Goal: Find specific page/section: Find specific page/section

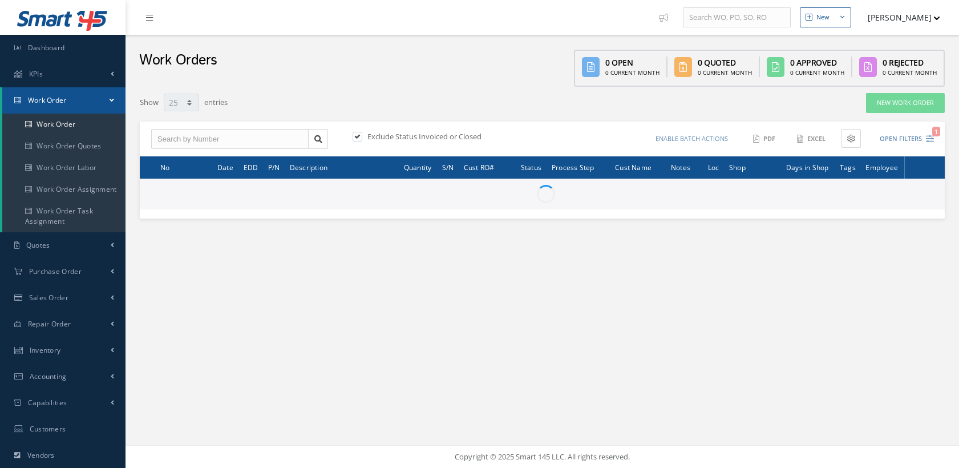
select select "25"
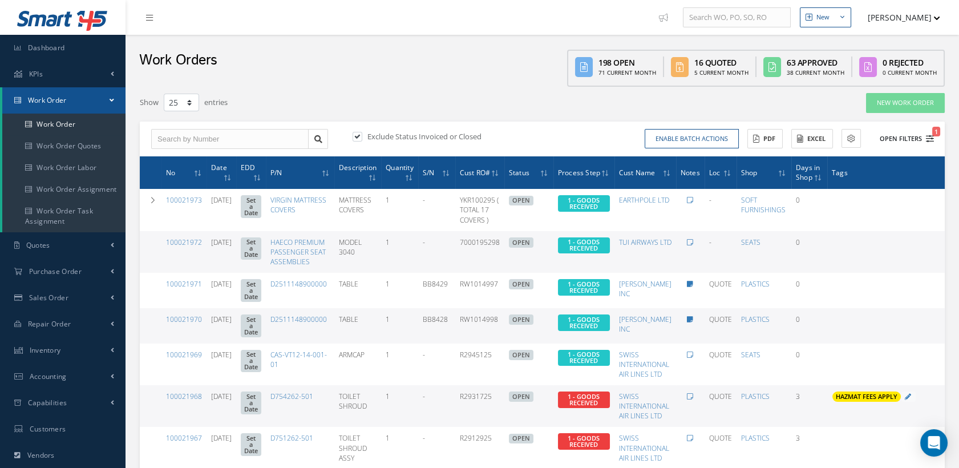
click at [927, 137] on icon "1" at bounding box center [930, 139] width 8 height 8
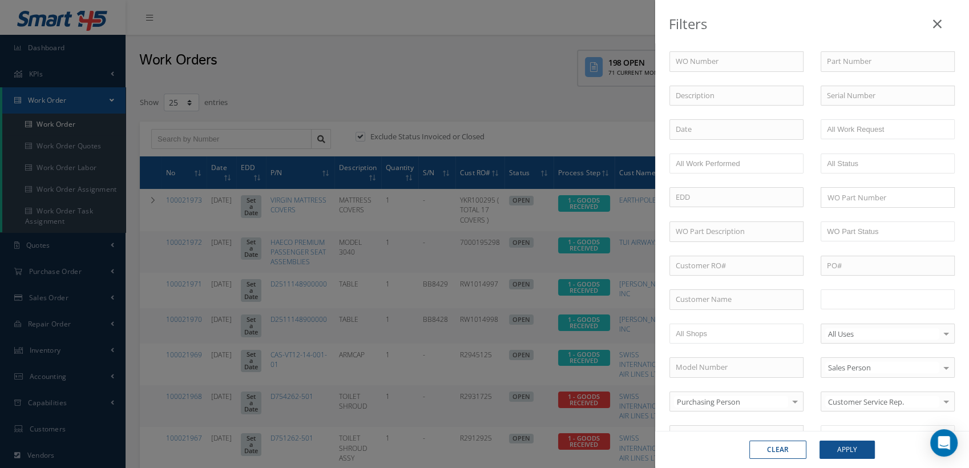
click at [850, 305] on input "text" at bounding box center [863, 299] width 72 height 14
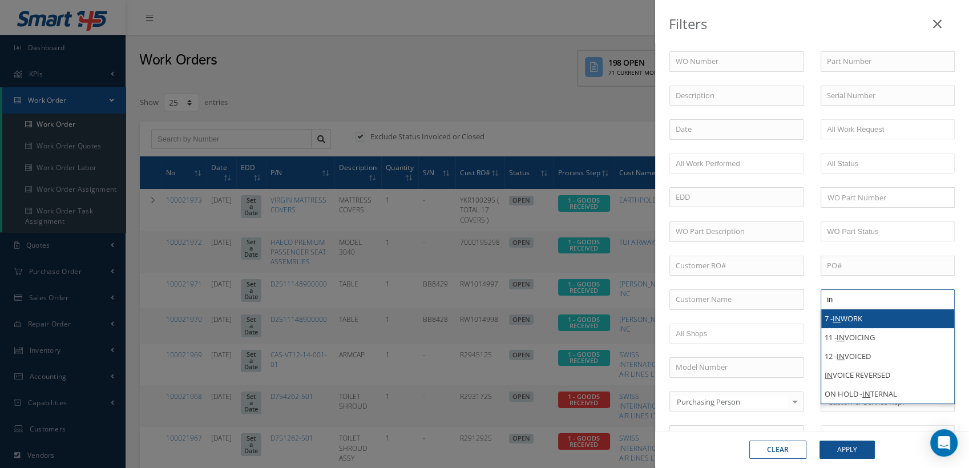
type input "in"
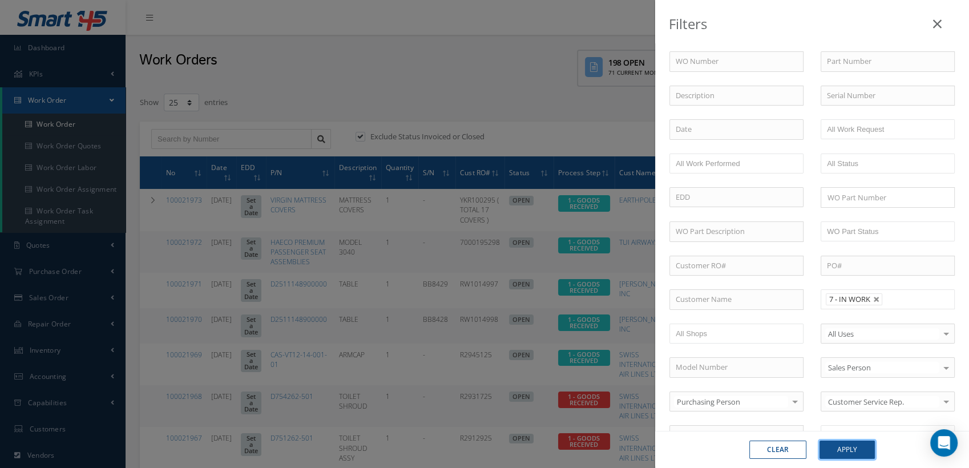
click at [850, 455] on button "Apply" at bounding box center [847, 450] width 55 height 18
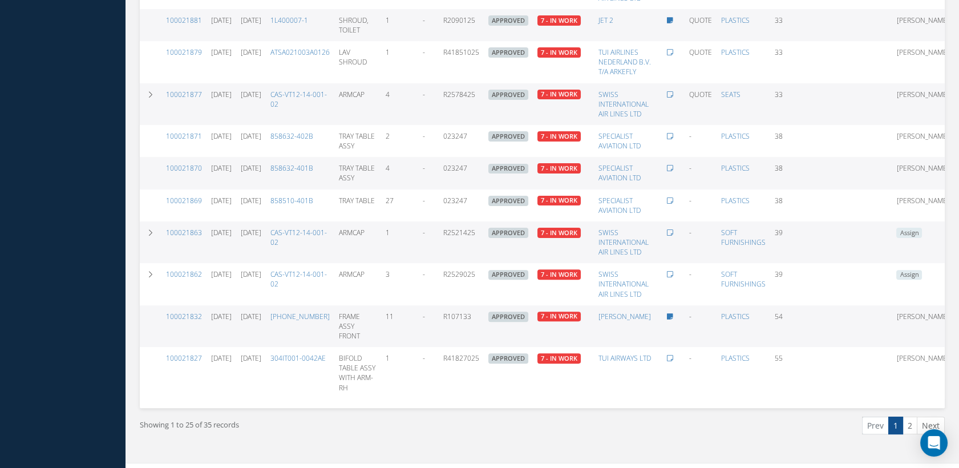
scroll to position [837, 0]
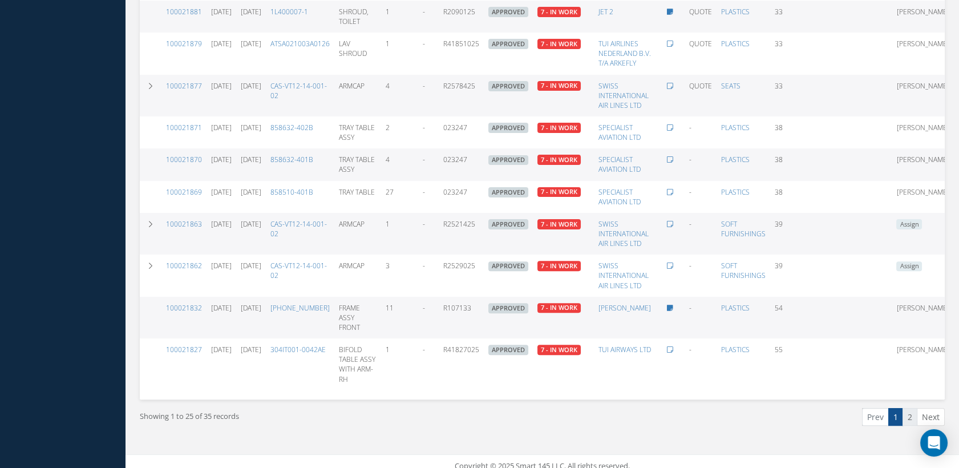
click at [911, 426] on link "2" at bounding box center [910, 417] width 15 height 18
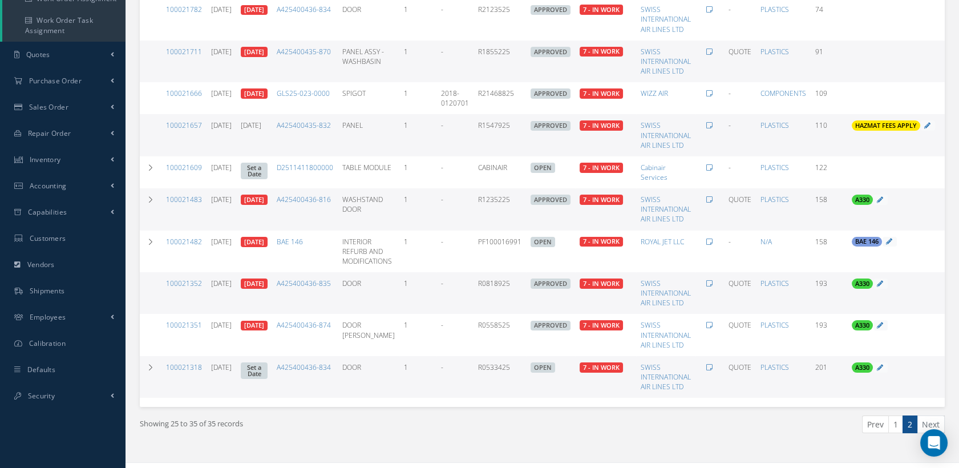
scroll to position [216, 0]
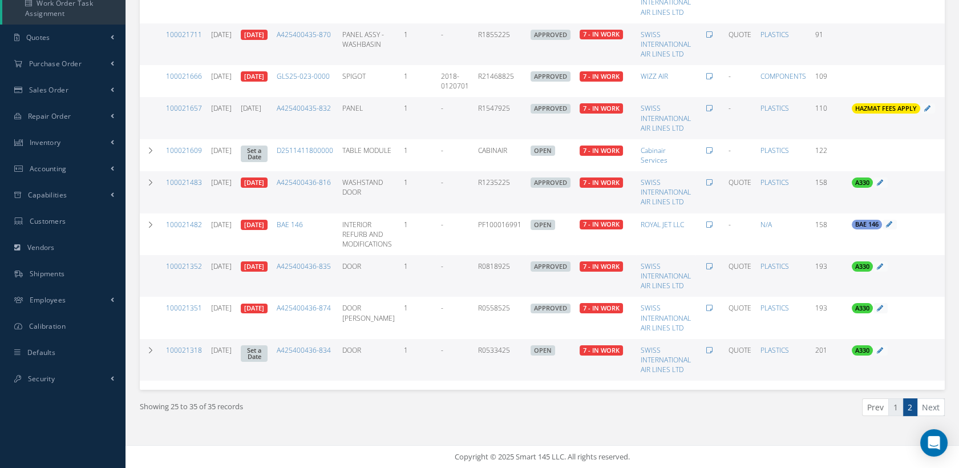
click at [899, 411] on link "1" at bounding box center [896, 407] width 15 height 18
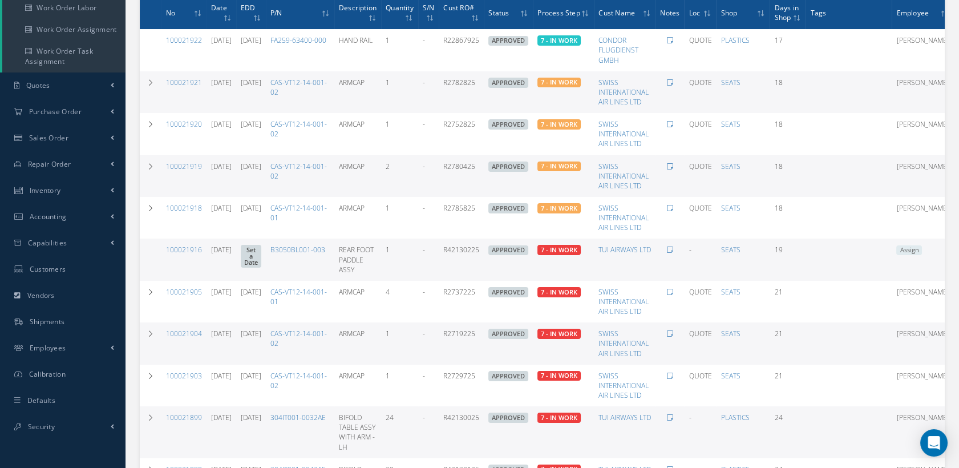
scroll to position [0, 0]
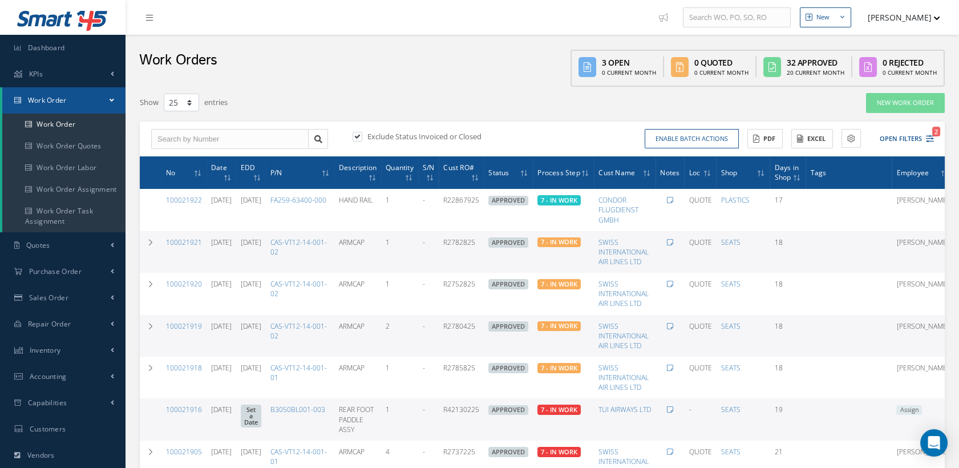
click at [910, 12] on button "[PERSON_NAME]" at bounding box center [898, 17] width 83 height 22
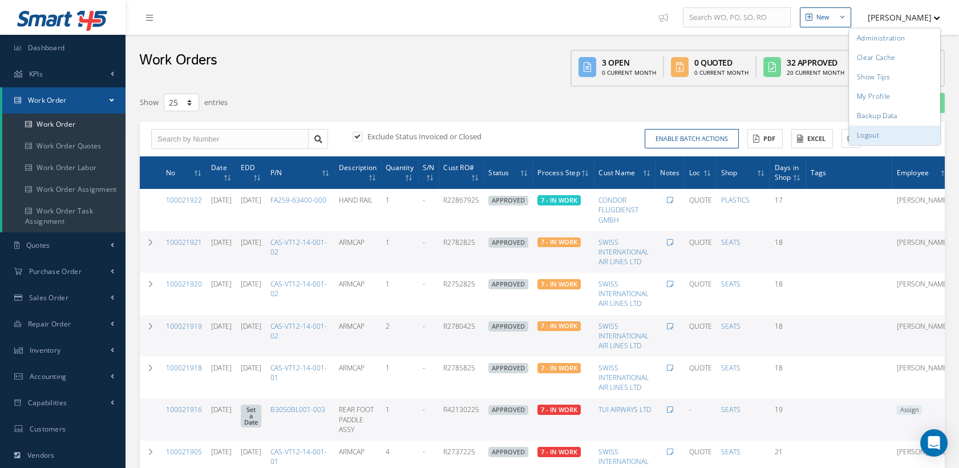
click at [874, 135] on link "Logout" at bounding box center [894, 135] width 91 height 19
